Goal: Task Accomplishment & Management: Complete application form

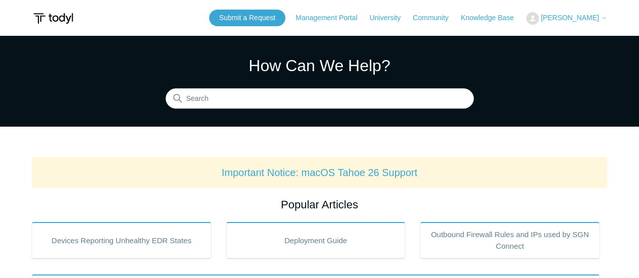
click at [278, 27] on header "Submit a Request Management Portal University Community Knowledge Base Maya Dou…" at bounding box center [319, 18] width 575 height 36
click at [278, 14] on link "Submit a Request" at bounding box center [247, 18] width 76 height 17
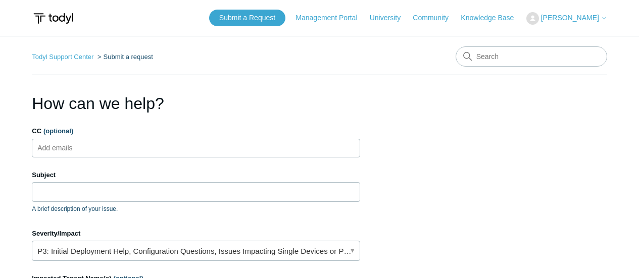
scroll to position [50, 0]
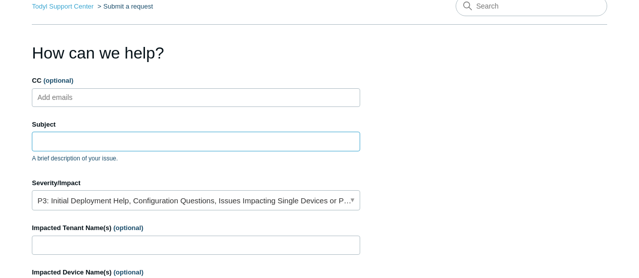
click at [154, 144] on input "Subject" at bounding box center [196, 141] width 328 height 19
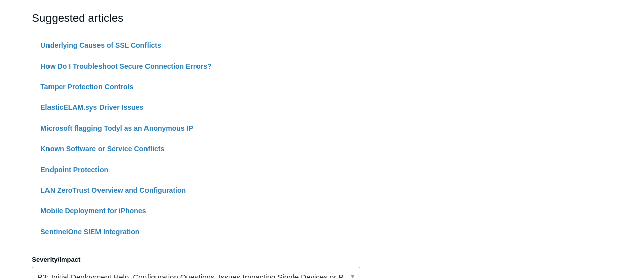
scroll to position [303, 0]
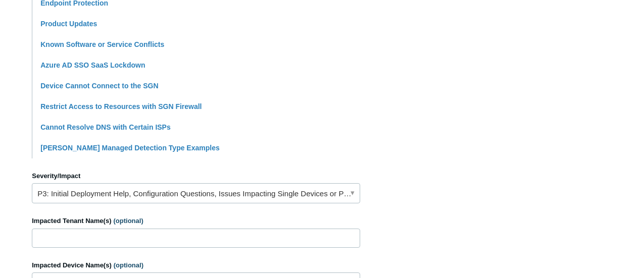
type input "Prevent people from not using LLMs that aren't signed in."
click at [109, 226] on label "Impacted Tenant Name(s) (optional)" at bounding box center [196, 221] width 328 height 10
click at [109, 229] on input "Impacted Tenant Name(s) (optional)" at bounding box center [196, 238] width 328 height 19
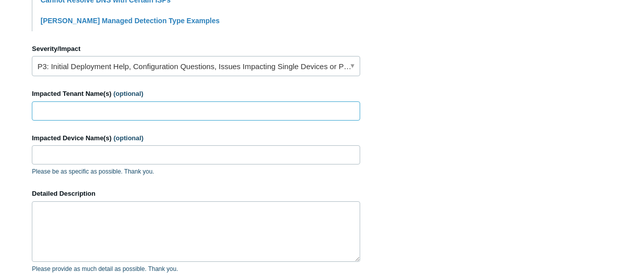
scroll to position [454, 0]
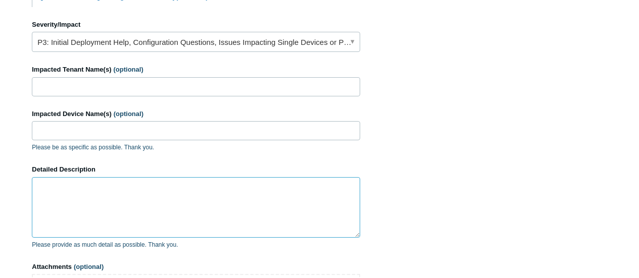
click at [105, 184] on textarea "Detailed Description" at bounding box center [196, 207] width 328 height 61
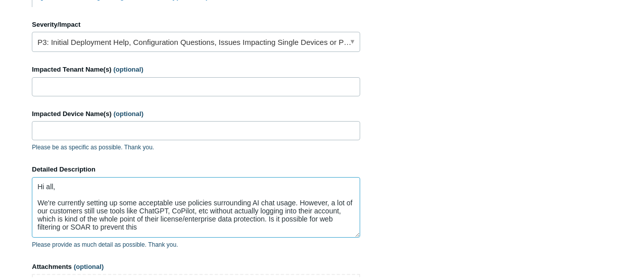
scroll to position [2, 0]
type textarea "Hi all, We're currently setting up some acceptable use policies surrounding AI …"
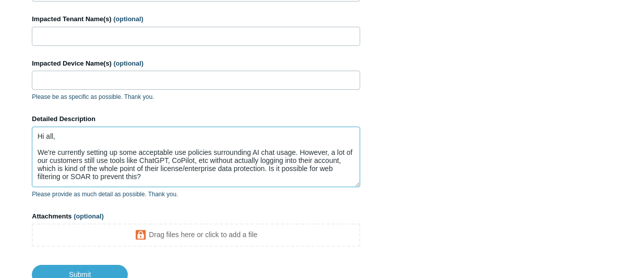
scroll to position [0, 0]
click at [88, 272] on input "Submit" at bounding box center [80, 275] width 96 height 20
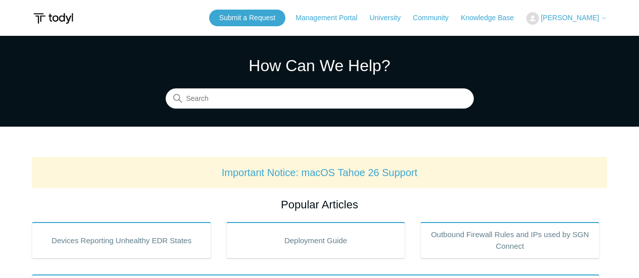
click at [573, 17] on span "[PERSON_NAME]" at bounding box center [570, 18] width 58 height 8
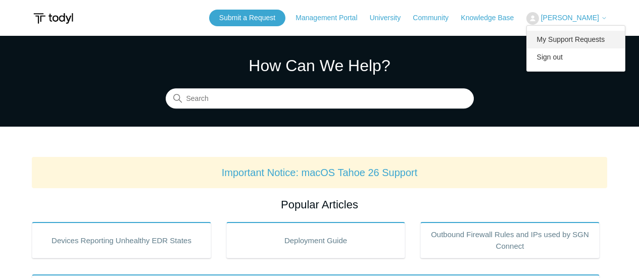
click at [577, 32] on link "My Support Requests" at bounding box center [576, 40] width 98 height 18
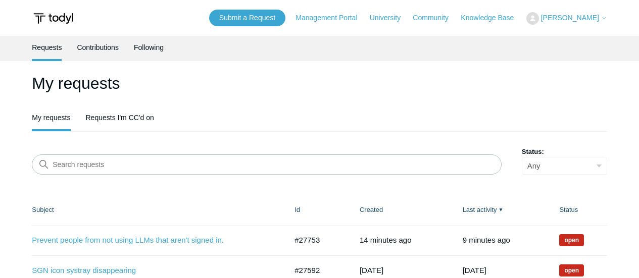
scroll to position [101, 0]
